Goal: Transaction & Acquisition: Download file/media

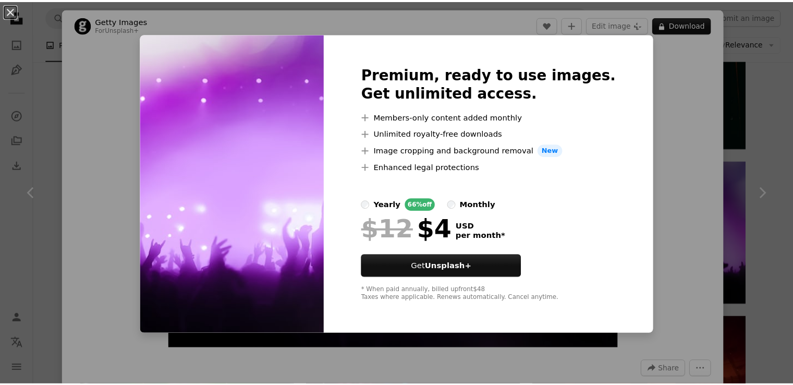
scroll to position [1506, 0]
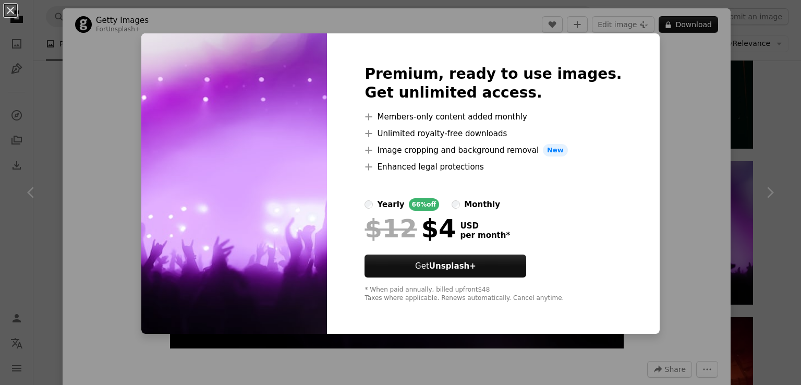
click at [318, 178] on img at bounding box center [234, 183] width 186 height 300
click at [85, 52] on div "An X shape Premium, ready to use images. Get unlimited access. A plus sign Memb…" at bounding box center [400, 192] width 801 height 385
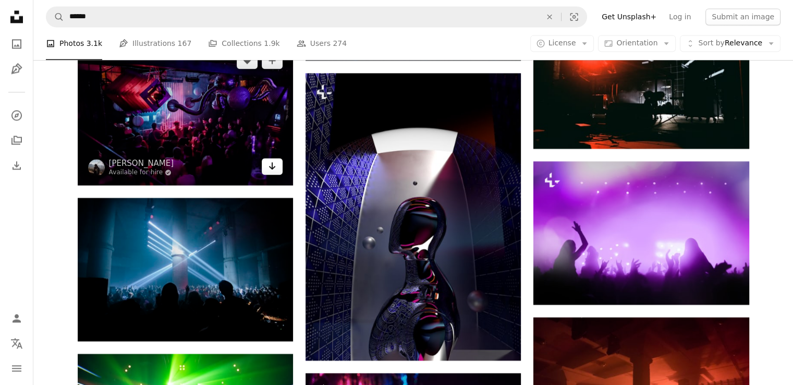
click at [274, 173] on link "Arrow pointing down" at bounding box center [272, 166] width 21 height 17
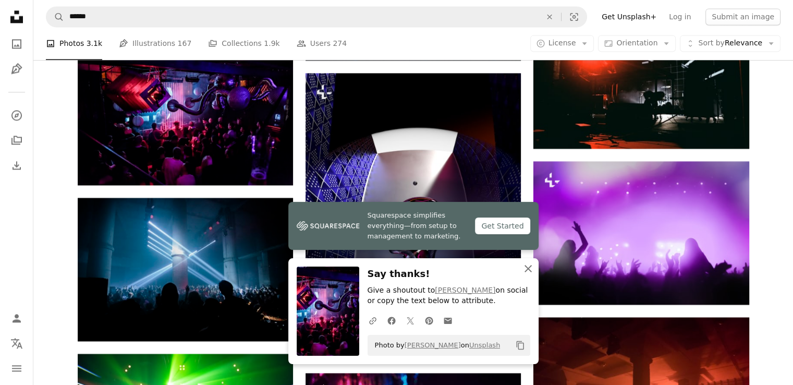
click at [525, 271] on icon "An X shape" at bounding box center [528, 268] width 13 height 13
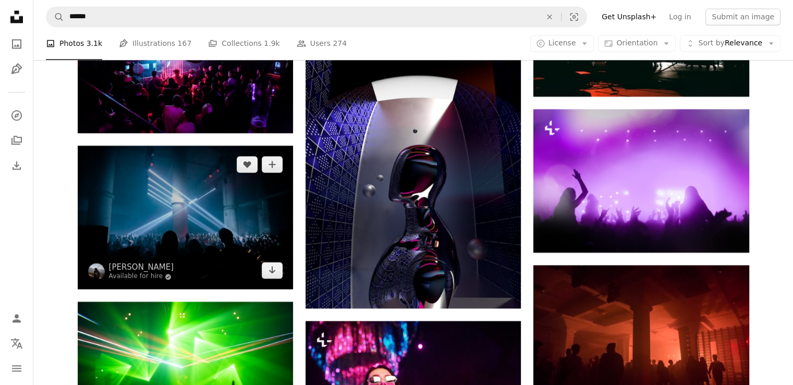
scroll to position [1610, 0]
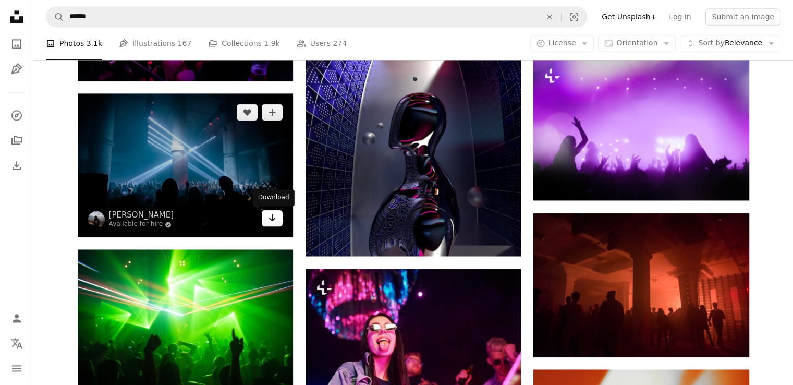
click at [275, 217] on icon "Arrow pointing down" at bounding box center [272, 217] width 8 height 13
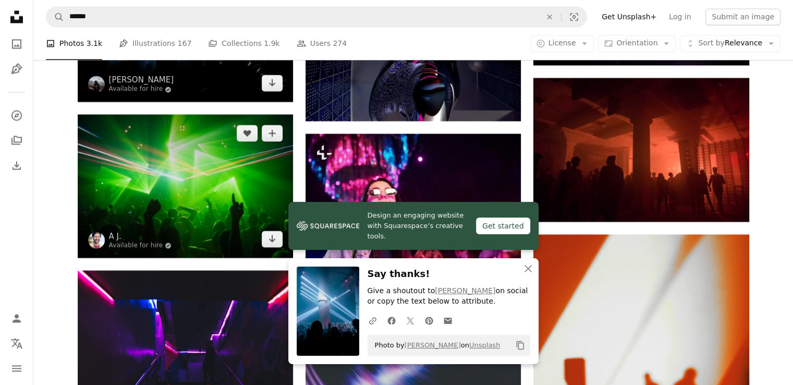
scroll to position [1766, 0]
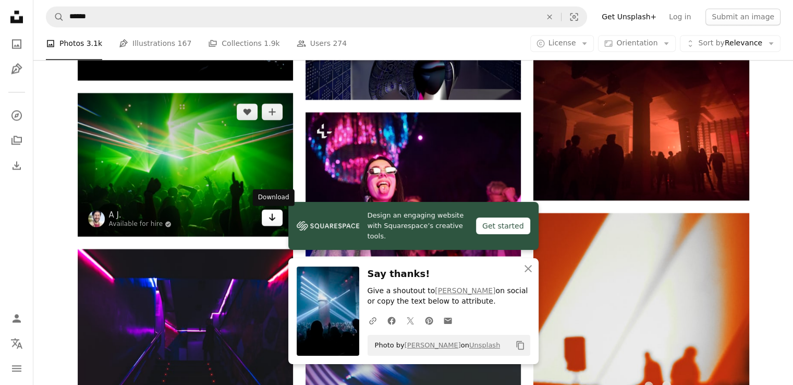
click at [275, 224] on link "Arrow pointing down" at bounding box center [272, 217] width 21 height 17
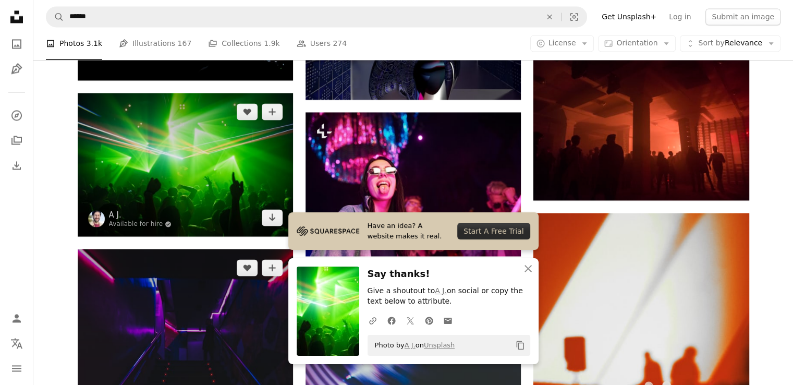
scroll to position [1819, 0]
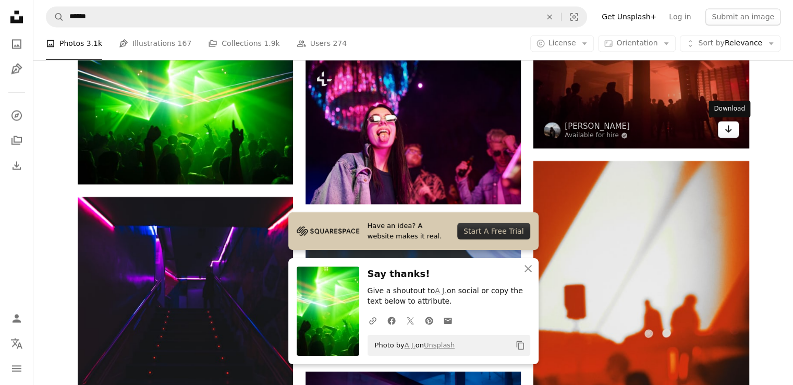
click at [728, 130] on icon "Download" at bounding box center [728, 128] width 7 height 7
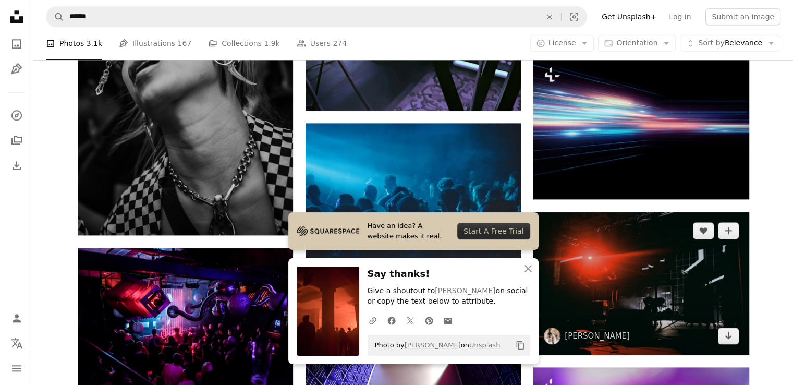
scroll to position [1297, 0]
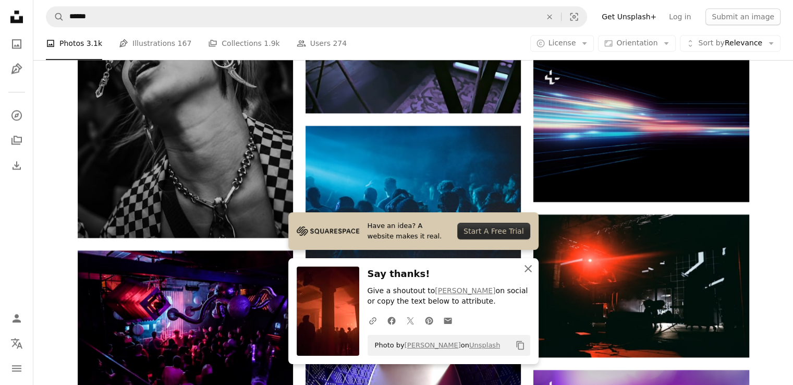
click at [533, 268] on icon "An X shape" at bounding box center [528, 268] width 13 height 13
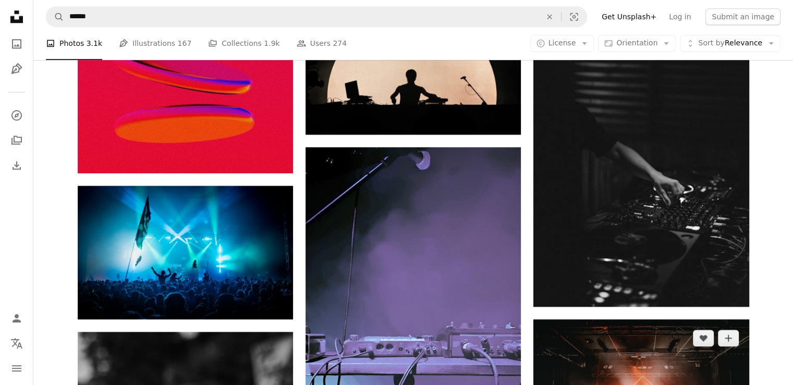
scroll to position [932, 0]
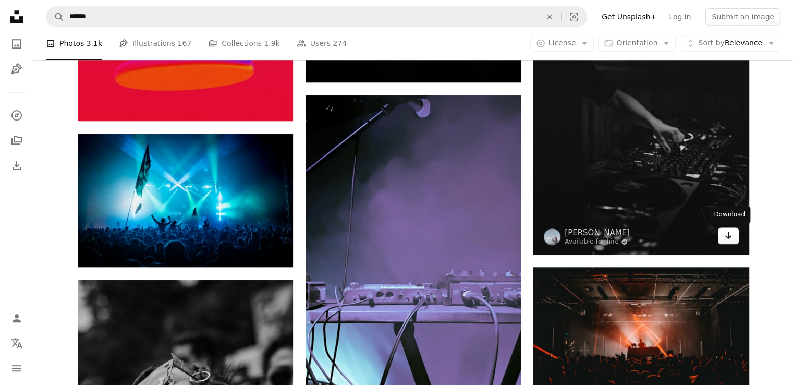
click at [727, 238] on icon "Arrow pointing down" at bounding box center [728, 235] width 8 height 13
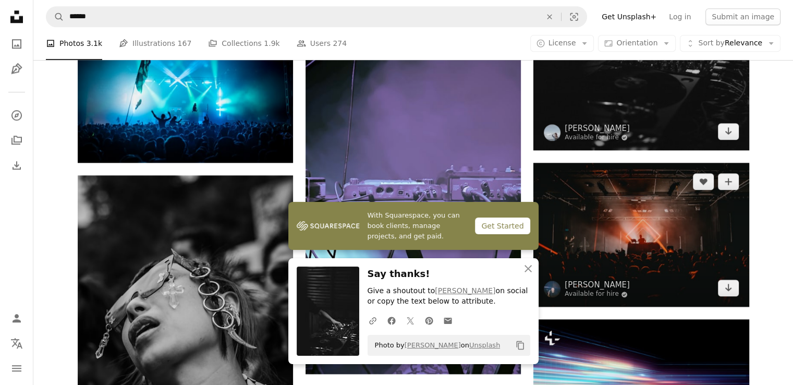
scroll to position [1089, 0]
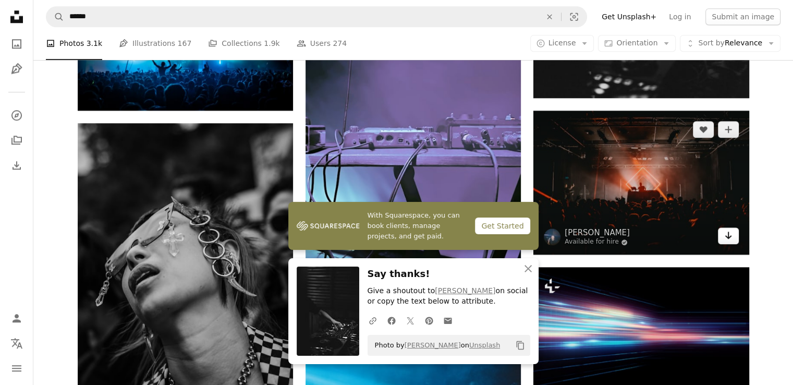
click at [728, 239] on icon "Arrow pointing down" at bounding box center [728, 235] width 8 height 13
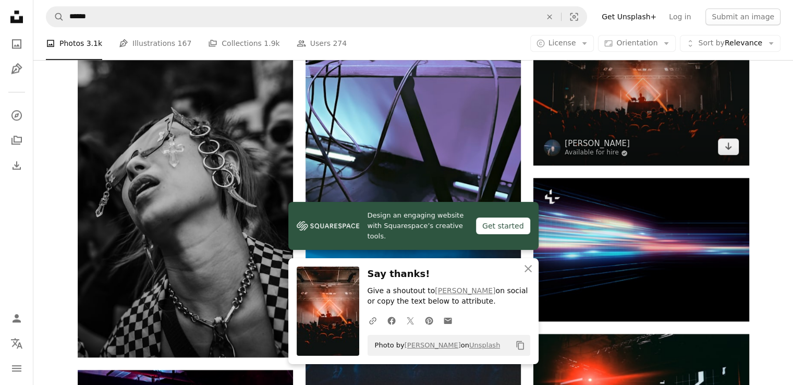
scroll to position [1193, 0]
